Goal: Check status: Check status

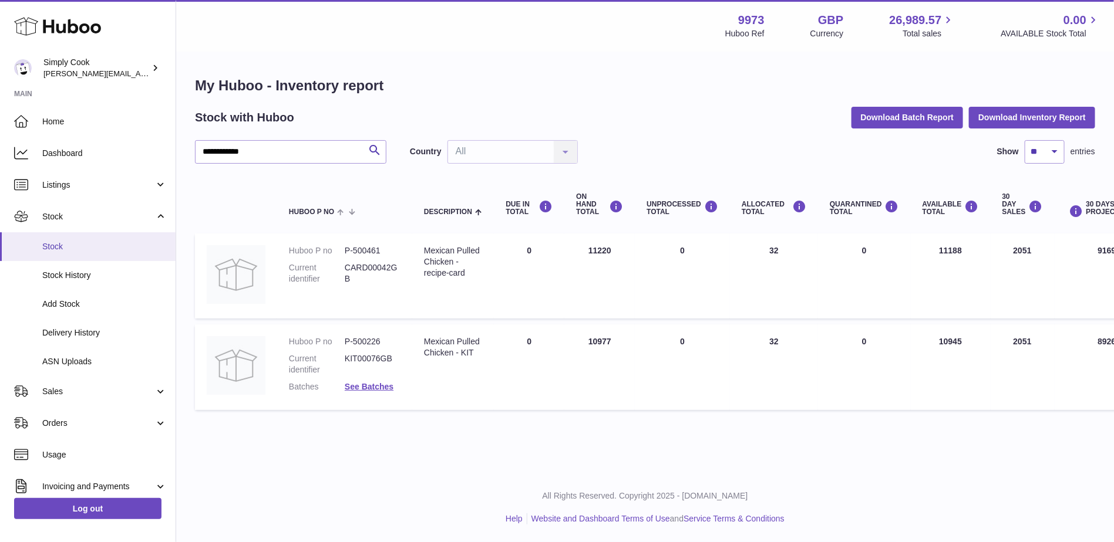
click at [69, 241] on link "Stock" at bounding box center [88, 246] width 176 height 29
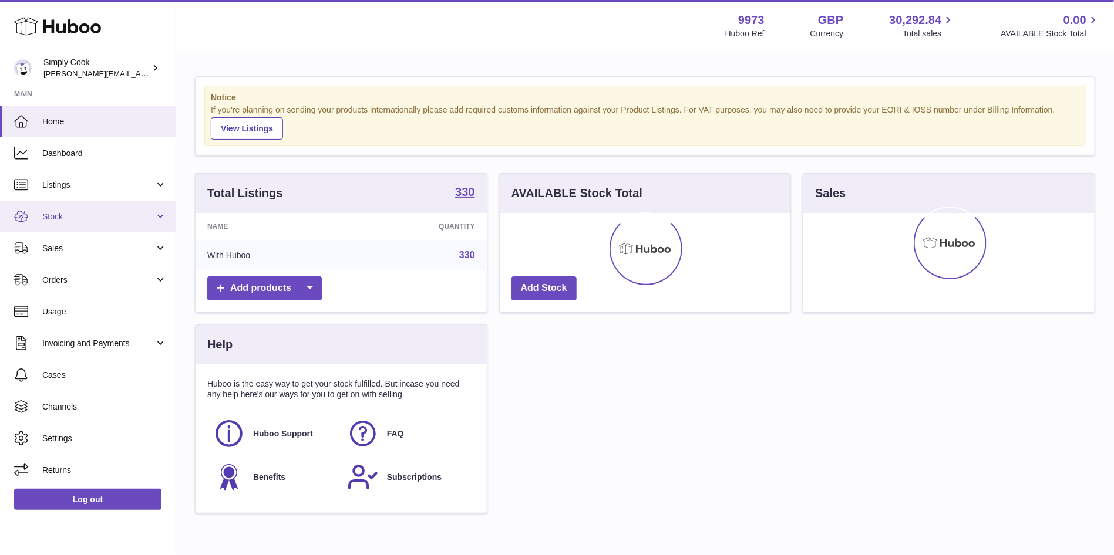
click at [77, 231] on link "Stock" at bounding box center [88, 217] width 176 height 32
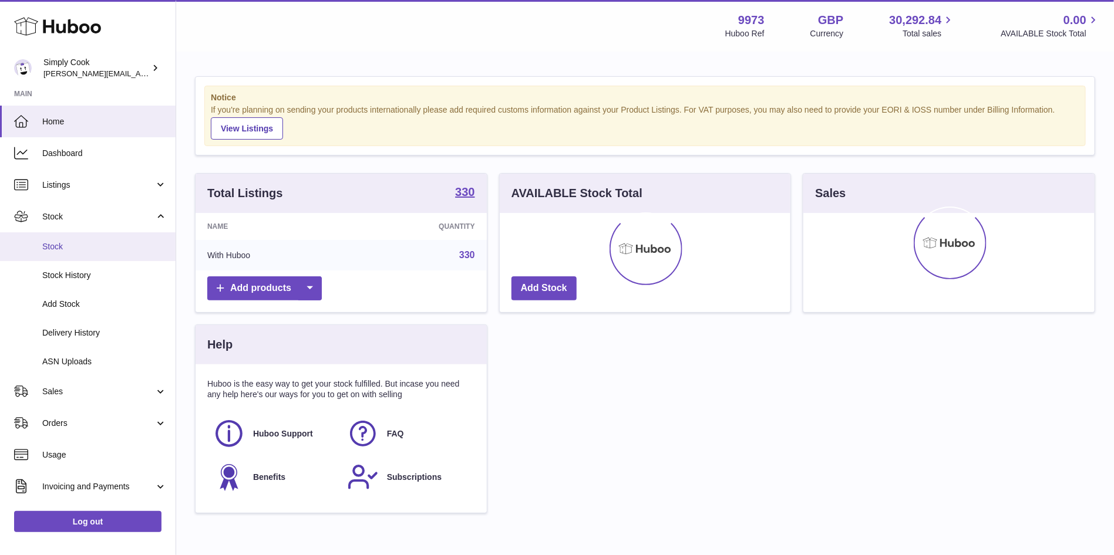
click at [69, 251] on span "Stock" at bounding box center [104, 246] width 124 height 11
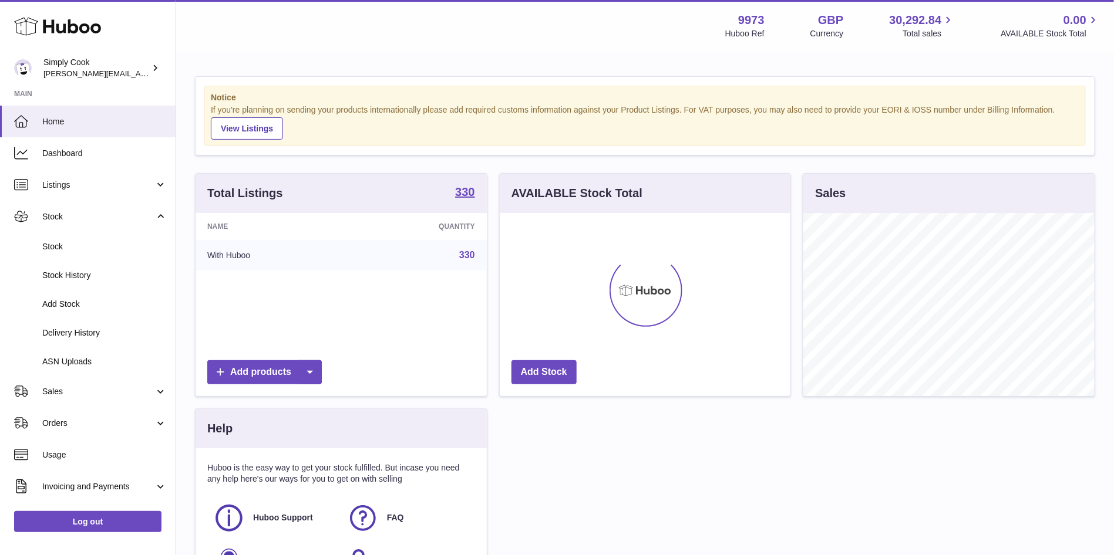
scroll to position [183, 291]
click at [65, 252] on span "Stock" at bounding box center [104, 246] width 124 height 11
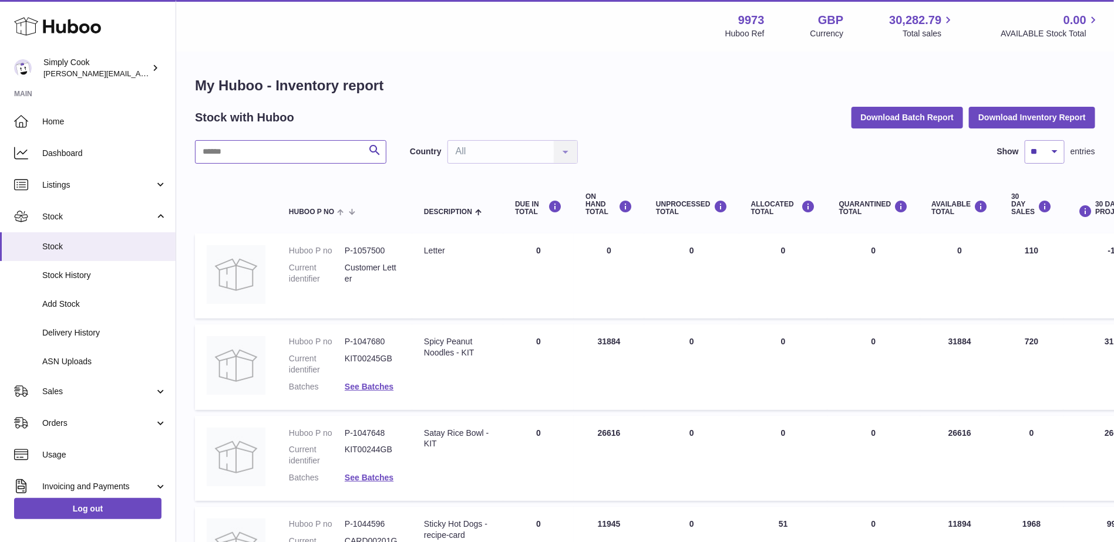
click at [338, 144] on input "text" at bounding box center [290, 151] width 191 height 23
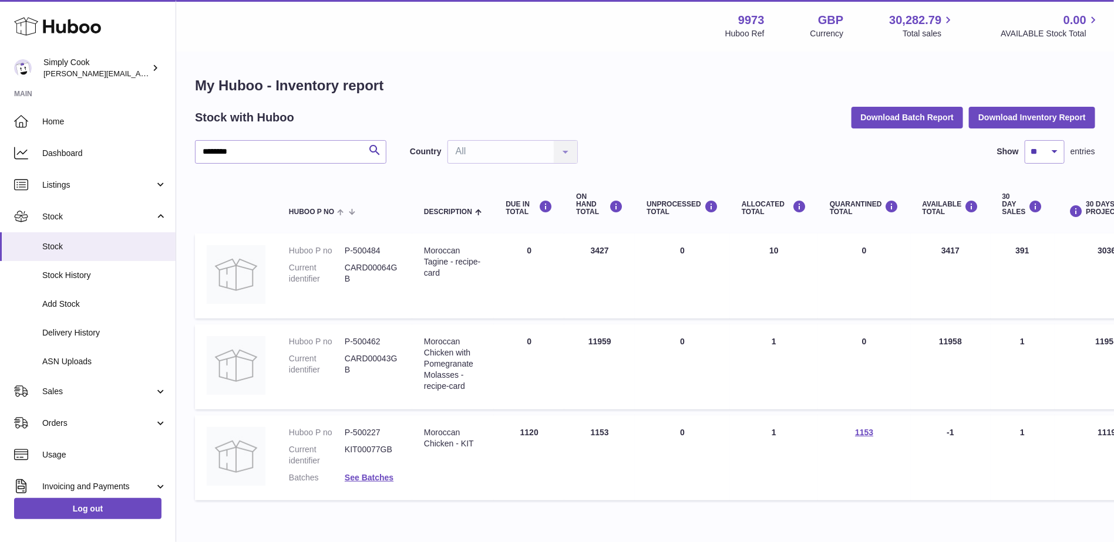
click at [370, 483] on dl "Huboo P no P-500227 Current identifier KIT00077GB Batches See Batches" at bounding box center [345, 458] width 112 height 62
click at [370, 479] on link "See Batches" at bounding box center [369, 477] width 49 height 9
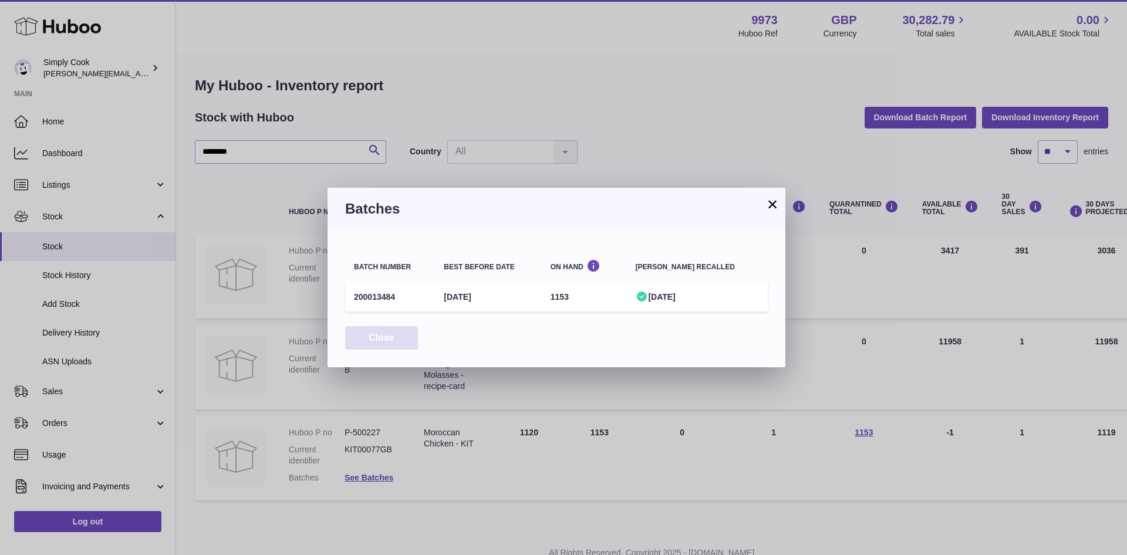
click at [394, 337] on button "Close" at bounding box center [381, 338] width 73 height 24
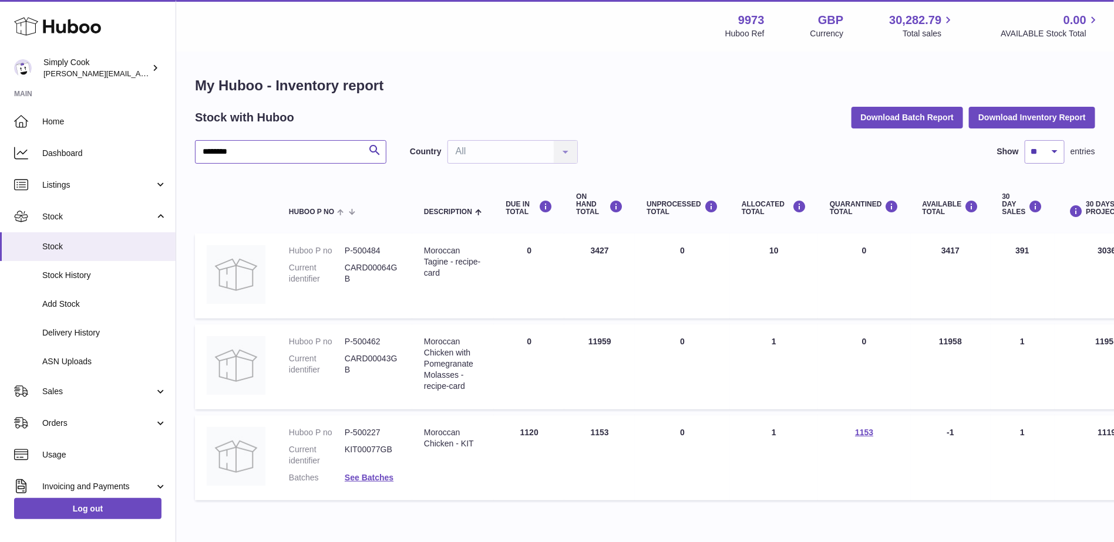
drag, startPoint x: 266, startPoint y: 153, endPoint x: 0, endPoint y: 100, distance: 271.1
click at [0, 100] on div "Huboo Simply Cook emma@simplycook.com Main Home Dashboard Listings Not with Hub…" at bounding box center [557, 299] width 1114 height 599
type input "**********"
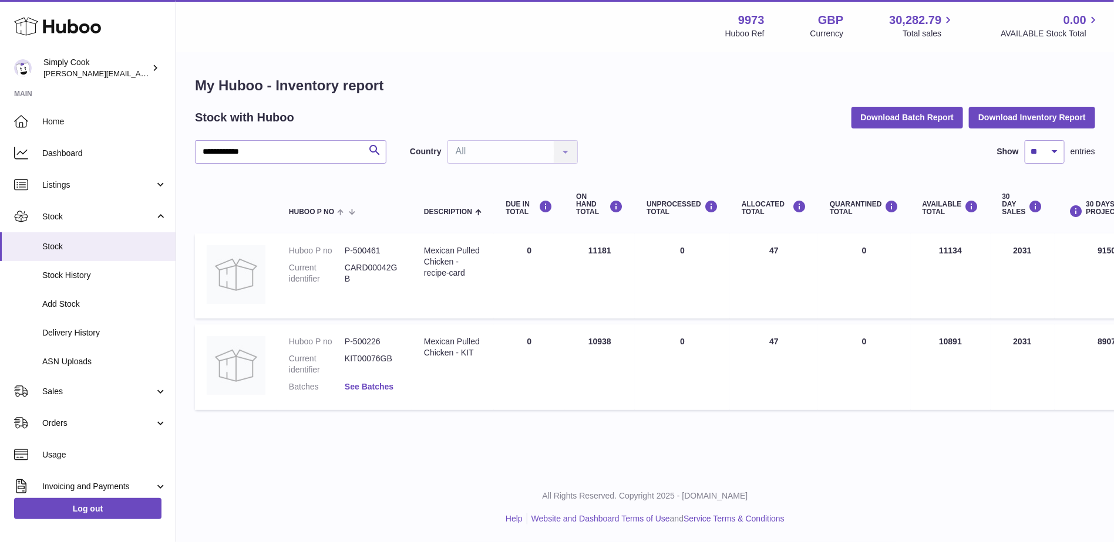
click at [380, 392] on dl "Huboo P no P-500226 Current identifier KIT00076GB Batches See Batches" at bounding box center [345, 367] width 112 height 62
click at [380, 386] on link "See Batches" at bounding box center [369, 386] width 49 height 9
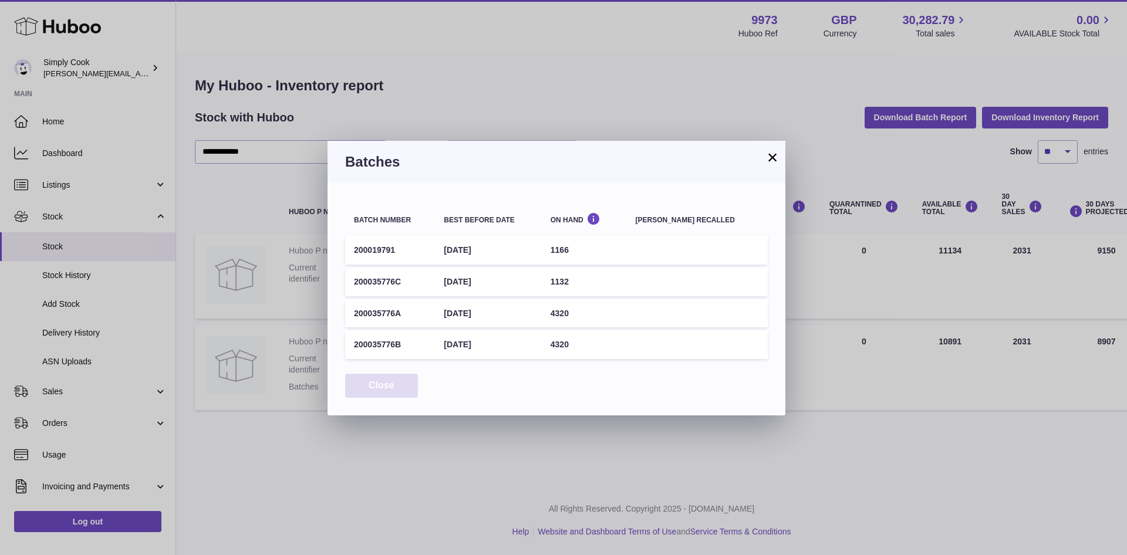
click at [380, 386] on button "Close" at bounding box center [381, 386] width 73 height 24
